Goal: Task Accomplishment & Management: Manage account settings

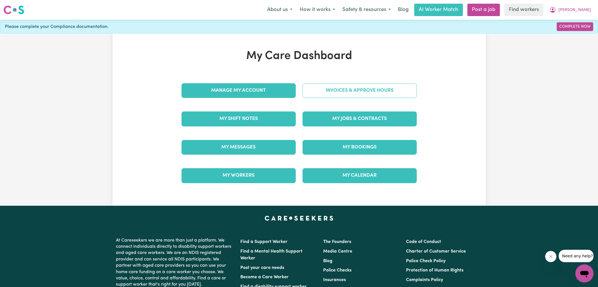
click at [310, 91] on link "Invoices & Approve Hours" at bounding box center [359, 90] width 114 height 15
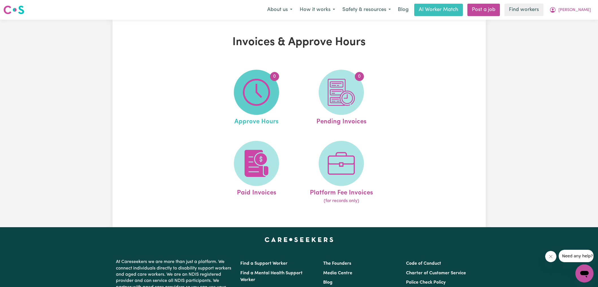
click at [248, 102] on img at bounding box center [256, 92] width 27 height 27
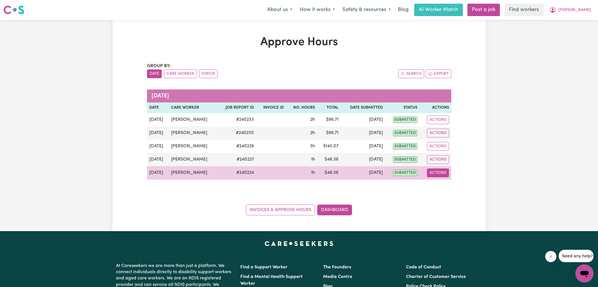
click at [441, 174] on button "Actions" at bounding box center [438, 173] width 22 height 9
click at [445, 187] on link "View Job Report" at bounding box center [452, 185] width 48 height 11
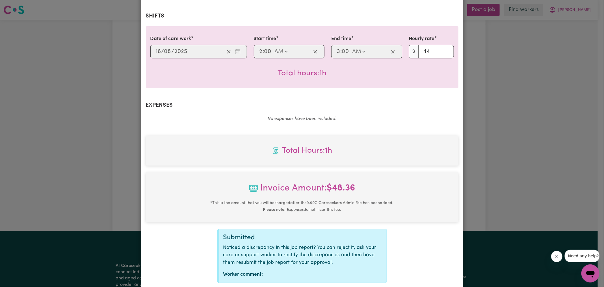
scroll to position [148, 0]
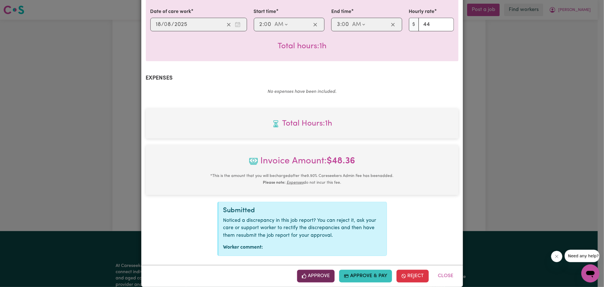
click at [319, 271] on button "Approve" at bounding box center [316, 276] width 38 height 12
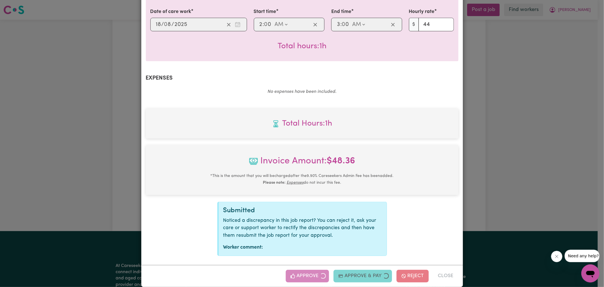
click at [518, 167] on div "Job Report # 240224 - [PERSON_NAME] Summary Job report # 240224 Client name: [P…" at bounding box center [302, 143] width 604 height 287
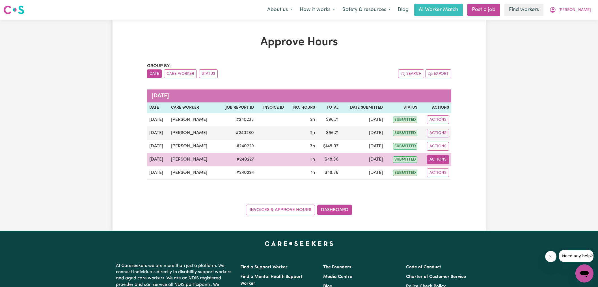
click at [443, 159] on button "Actions" at bounding box center [438, 159] width 22 height 9
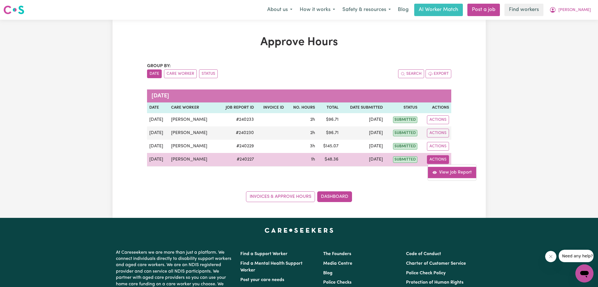
click at [454, 171] on link "View Job Report" at bounding box center [452, 172] width 48 height 11
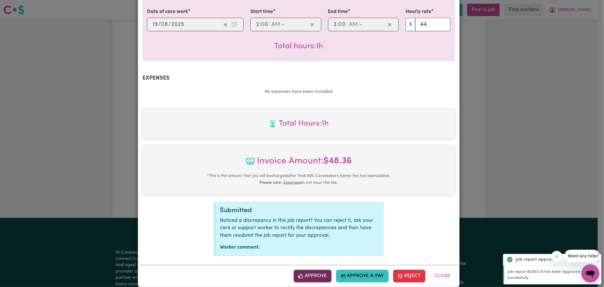
click at [321, 270] on button "Approve" at bounding box center [313, 276] width 38 height 12
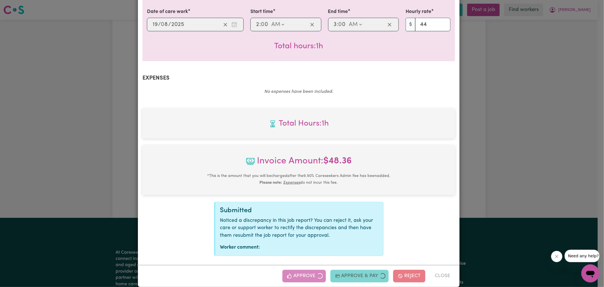
click at [514, 170] on div "Job Report # 240227 - [PERSON_NAME] Summary Job report # 240227 Client name: [P…" at bounding box center [302, 143] width 604 height 287
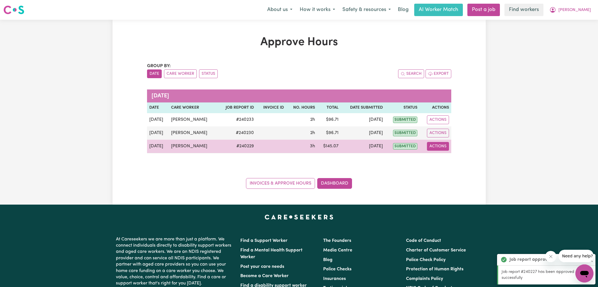
click at [443, 148] on button "Actions" at bounding box center [438, 146] width 22 height 9
click at [447, 156] on link "View Job Report" at bounding box center [452, 159] width 48 height 11
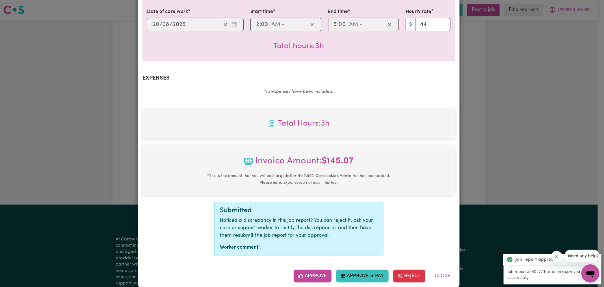
drag, startPoint x: 320, startPoint y: 266, endPoint x: 332, endPoint y: 255, distance: 16.8
click at [320, 270] on button "Approve" at bounding box center [313, 276] width 38 height 12
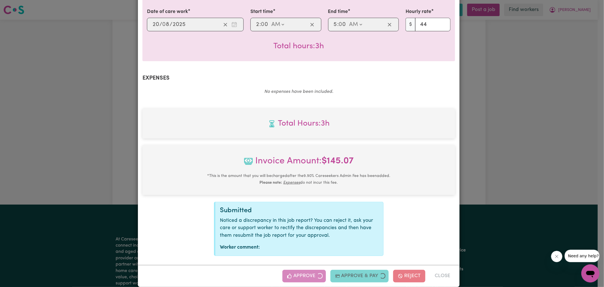
drag, startPoint x: 581, startPoint y: 109, endPoint x: 575, endPoint y: 101, distance: 9.8
click at [581, 109] on div "Job Report # 240229 - [PERSON_NAME] Summary Job report # 240229 Client name: [P…" at bounding box center [302, 143] width 604 height 287
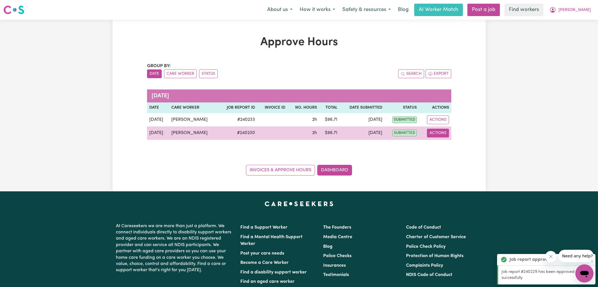
click at [439, 136] on button "Actions" at bounding box center [438, 133] width 22 height 9
click at [440, 148] on link "View Job Report" at bounding box center [452, 145] width 48 height 11
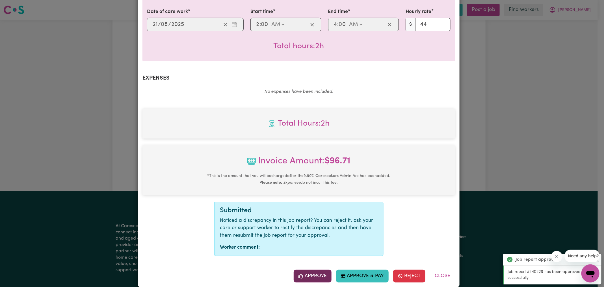
click at [316, 270] on button "Approve" at bounding box center [313, 276] width 38 height 12
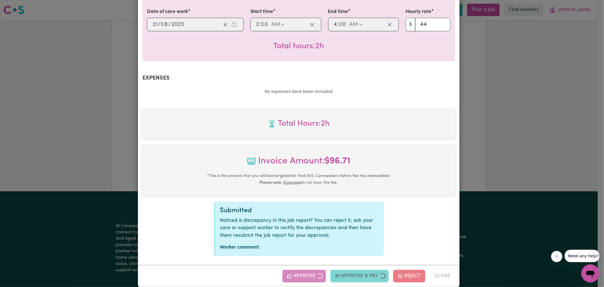
click at [494, 148] on div "Job Report # 240230 - [PERSON_NAME] Summary Job report # 240230 Client name: [P…" at bounding box center [302, 143] width 604 height 287
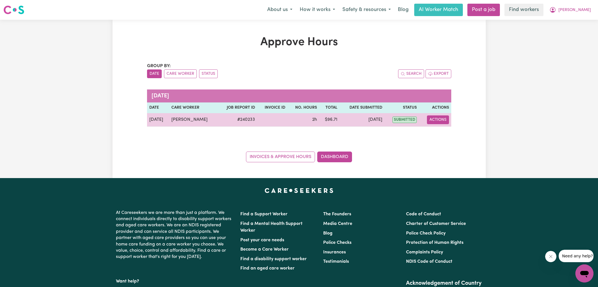
click at [436, 117] on button "Actions" at bounding box center [438, 120] width 22 height 9
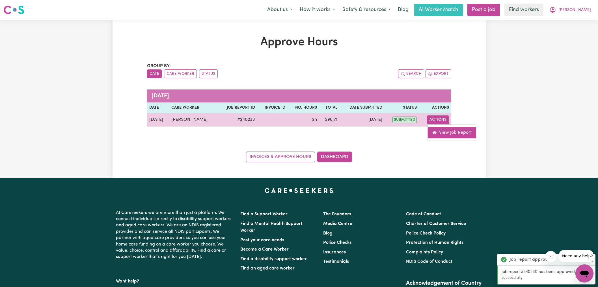
click at [440, 127] on link "View Job Report" at bounding box center [452, 132] width 48 height 11
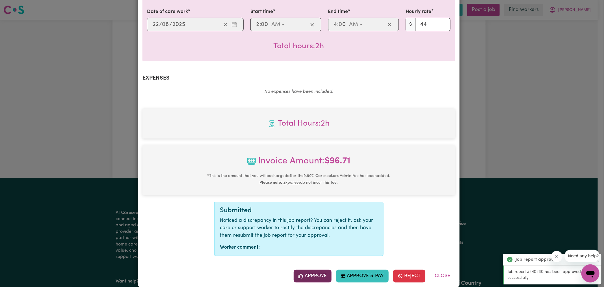
click at [316, 270] on button "Approve" at bounding box center [313, 276] width 38 height 12
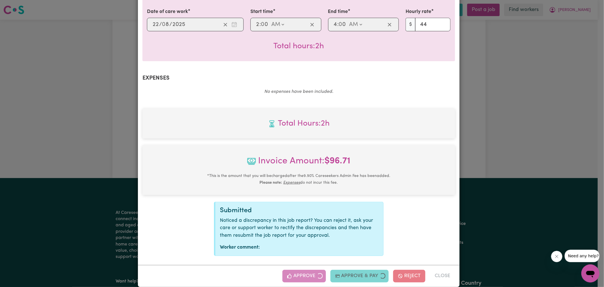
drag, startPoint x: 515, startPoint y: 137, endPoint x: 497, endPoint y: 142, distance: 18.4
click at [514, 137] on div "Job Report # 240233 - [PERSON_NAME] Summary Job report # 240233 Client name: [P…" at bounding box center [302, 143] width 604 height 287
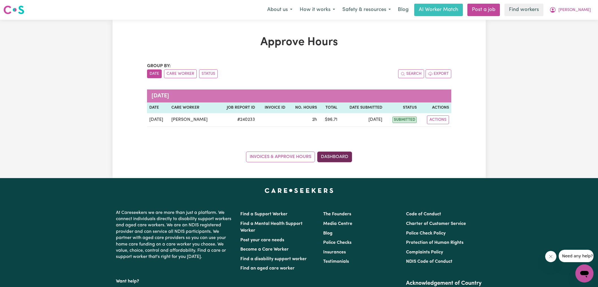
click at [340, 158] on link "Dashboard" at bounding box center [334, 157] width 35 height 11
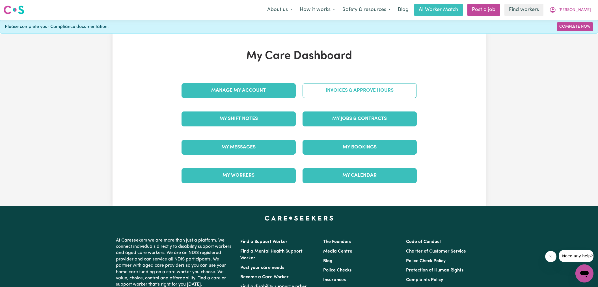
click at [335, 95] on link "Invoices & Approve Hours" at bounding box center [359, 90] width 114 height 15
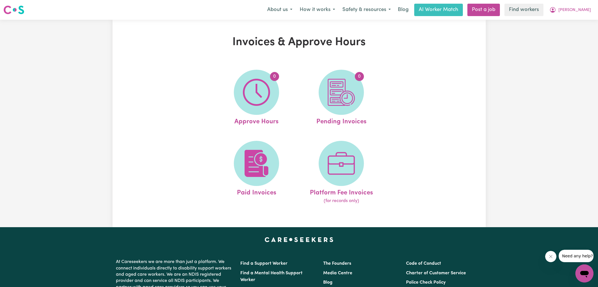
click at [335, 95] on img at bounding box center [341, 92] width 27 height 27
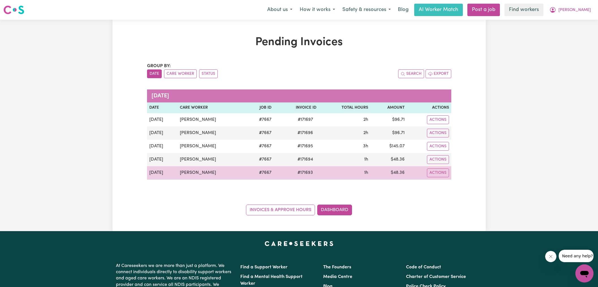
click at [305, 170] on span "# 171693" at bounding box center [305, 173] width 22 height 7
click at [304, 170] on span "# 171693" at bounding box center [305, 173] width 22 height 7
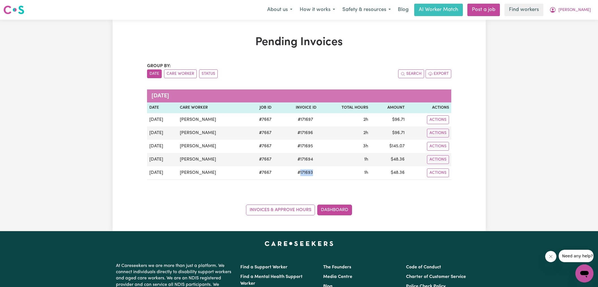
copy span "171693"
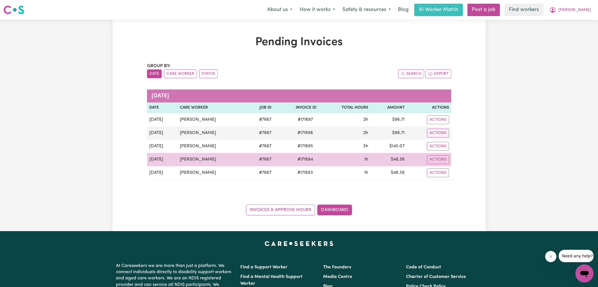
click at [300, 158] on span "# 171694" at bounding box center [305, 159] width 22 height 7
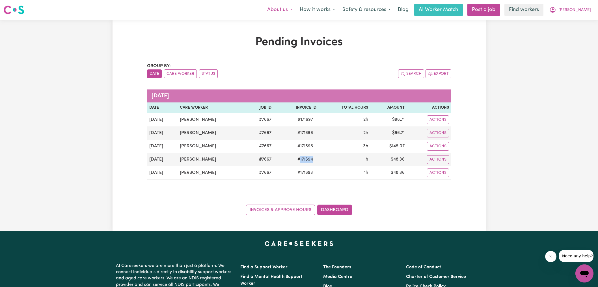
copy span "171694"
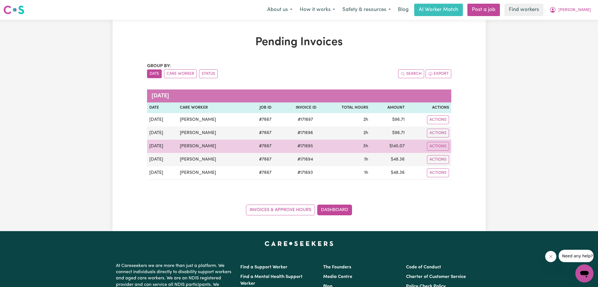
click at [304, 145] on span "# 171695" at bounding box center [305, 146] width 22 height 7
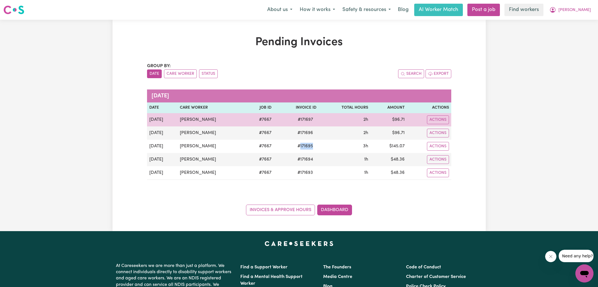
copy span "171695"
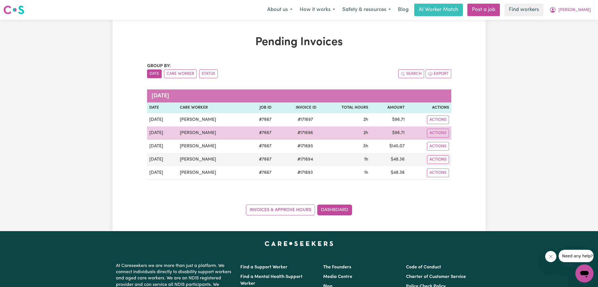
click at [302, 131] on span "# 171696" at bounding box center [305, 133] width 22 height 7
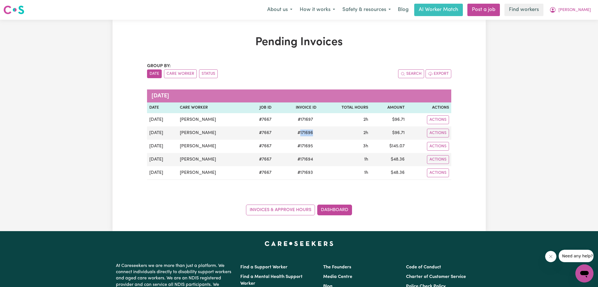
copy span "171696"
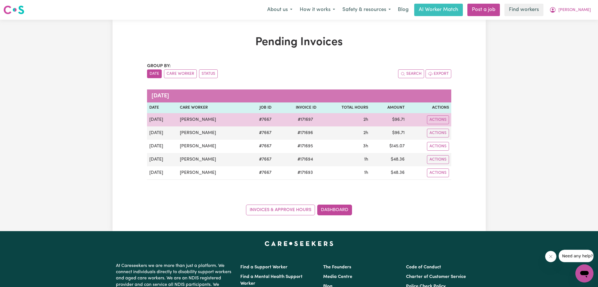
click at [301, 120] on span "# 171697" at bounding box center [305, 119] width 22 height 7
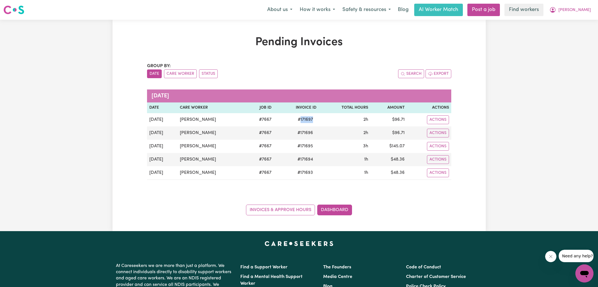
copy span "171697"
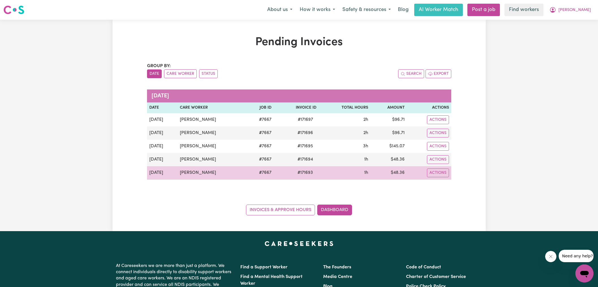
click at [397, 171] on td "$ 48.36" at bounding box center [388, 173] width 36 height 14
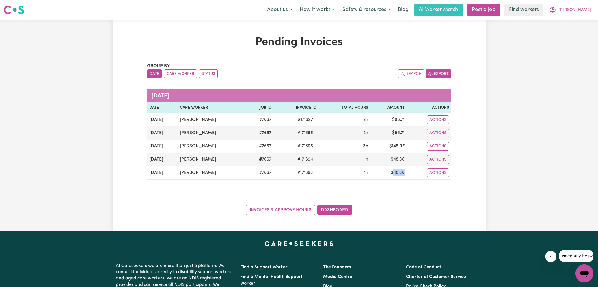
copy td "48.36"
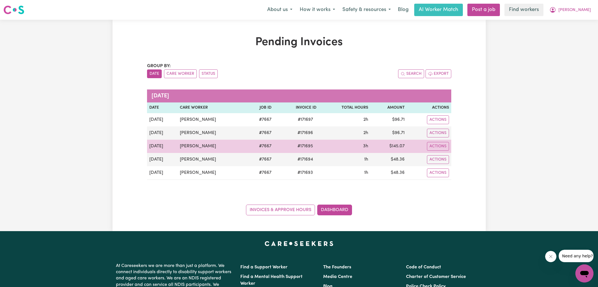
click at [399, 144] on td "$ 145.07" at bounding box center [388, 146] width 36 height 13
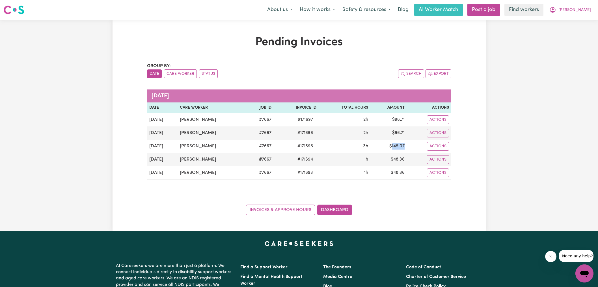
copy td "145.07"
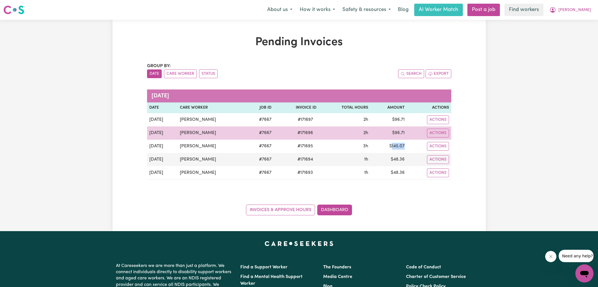
click at [400, 135] on td "$ 96.71" at bounding box center [388, 133] width 36 height 13
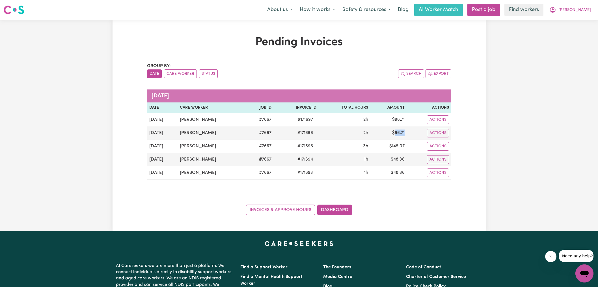
copy td "96.71"
click at [553, 10] on icon "My Account" at bounding box center [553, 9] width 2 height 2
click at [568, 30] on link "Logout" at bounding box center [572, 32] width 45 height 11
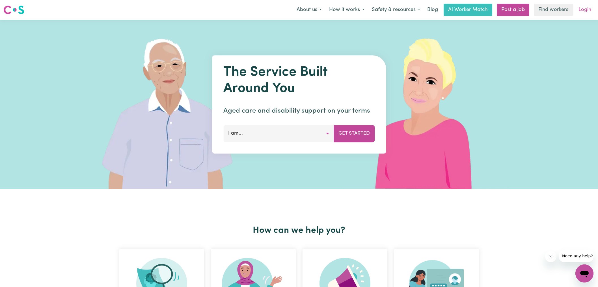
click at [581, 8] on link "Login" at bounding box center [585, 10] width 20 height 12
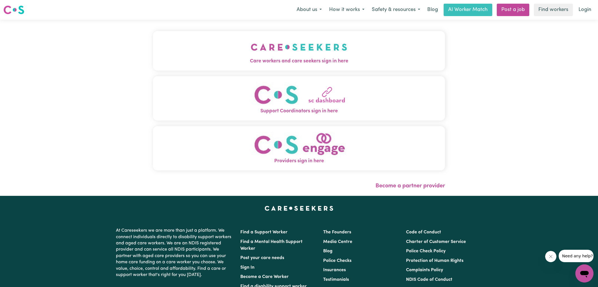
click at [247, 38] on button "Care workers and care seekers sign in here" at bounding box center [299, 51] width 292 height 40
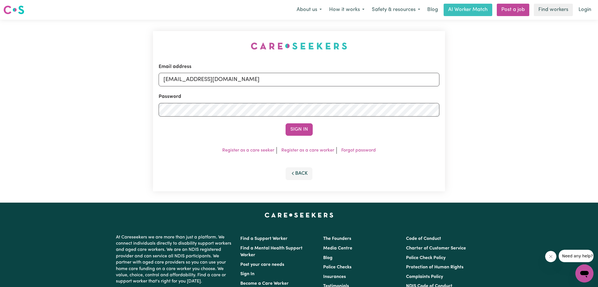
drag, startPoint x: 168, startPoint y: 32, endPoint x: 174, endPoint y: 37, distance: 7.6
click at [167, 32] on div "Email address [EMAIL_ADDRESS][DOMAIN_NAME] Password Sign In Register as a care …" at bounding box center [299, 111] width 299 height 183
drag, startPoint x: 192, startPoint y: 78, endPoint x: 517, endPoint y: 133, distance: 329.4
click at [517, 133] on div "Email address [EMAIL_ADDRESS][DOMAIN_NAME] Password Sign In Register as a care …" at bounding box center [299, 111] width 598 height 183
type input "[EMAIL_ADDRESS][DOMAIN_NAME]"
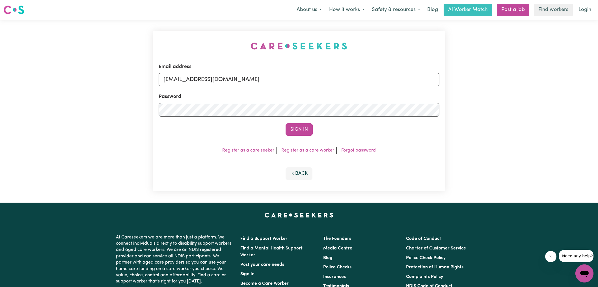
click at [285, 124] on button "Sign In" at bounding box center [298, 130] width 27 height 12
